Goal: Find specific page/section: Find specific page/section

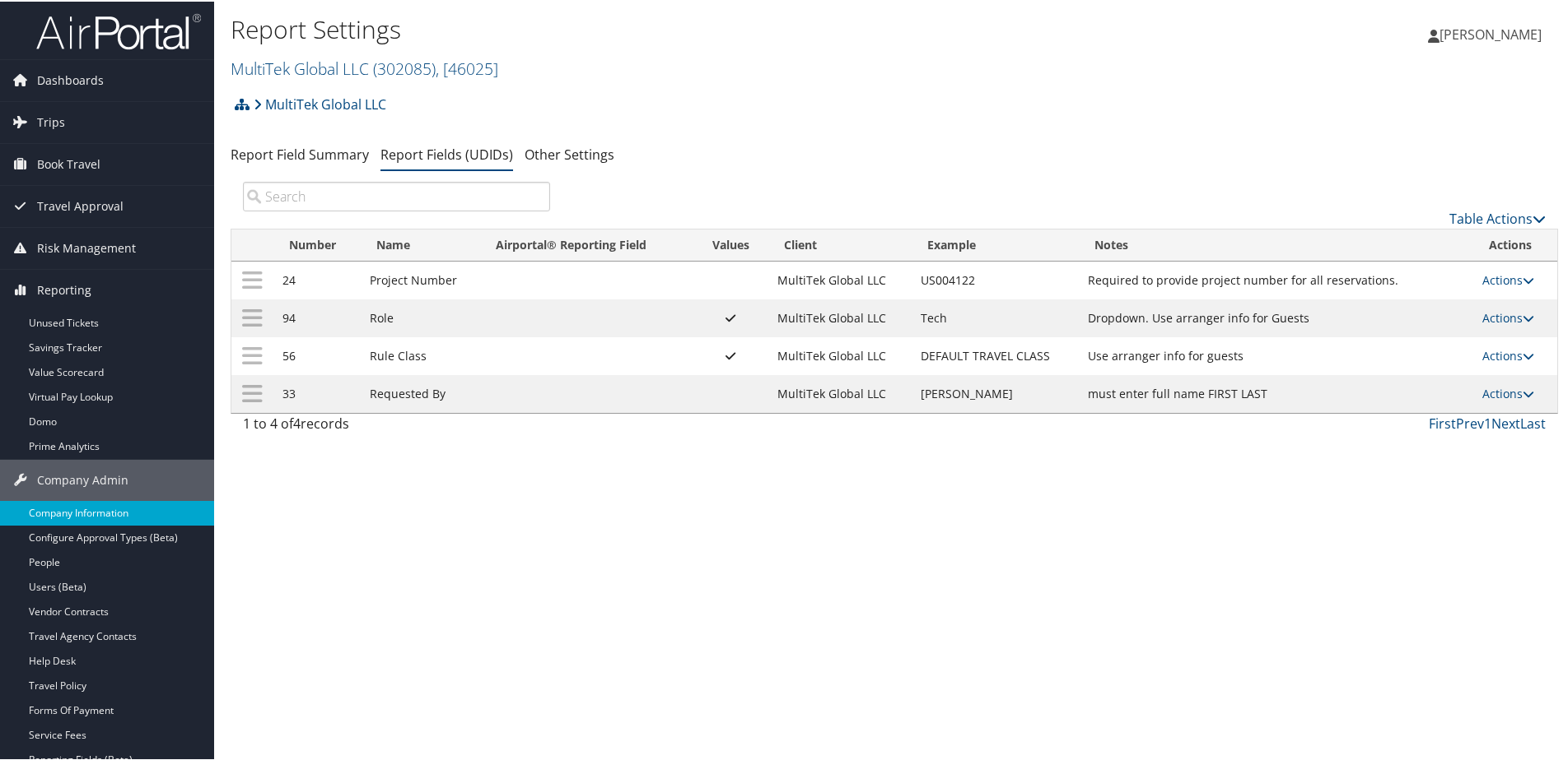
click at [65, 500] on link "Company Information" at bounding box center [107, 512] width 214 height 25
